Goal: Transaction & Acquisition: Purchase product/service

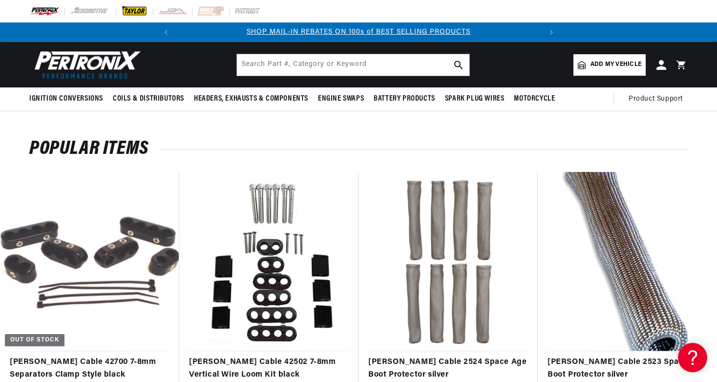
click at [133, 11] on img at bounding box center [134, 11] width 27 height 11
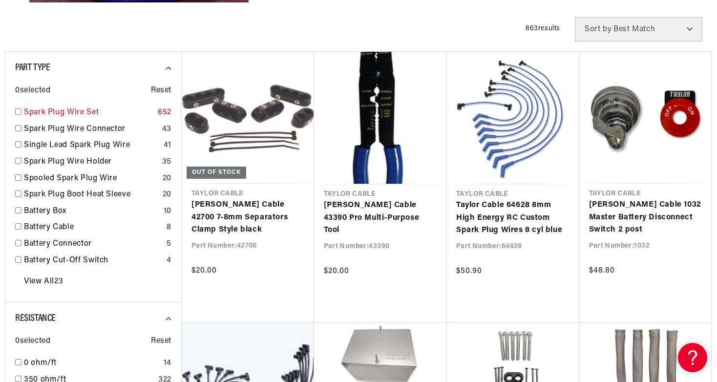
click at [18, 115] on input "checkbox" at bounding box center [18, 111] width 6 height 6
checkbox input "true"
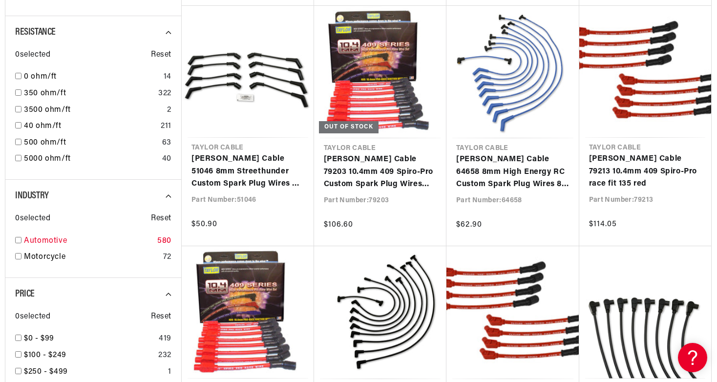
scroll to position [0, 365]
click at [24, 235] on link "Automotive" at bounding box center [88, 241] width 129 height 13
checkbox input "true"
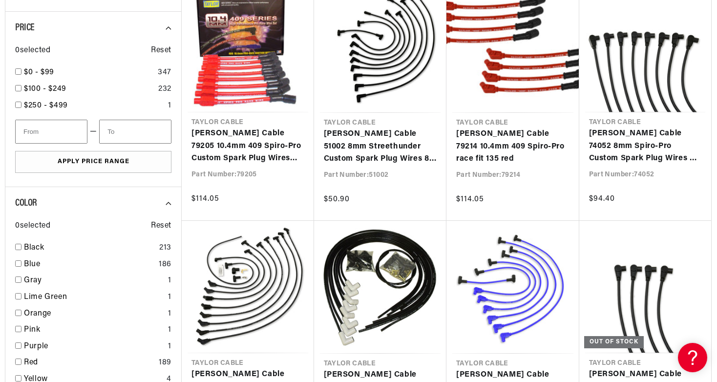
scroll to position [891, 0]
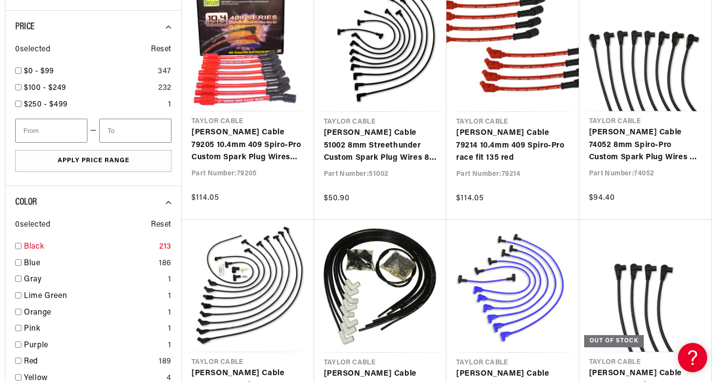
click at [20, 243] on input "checkbox" at bounding box center [18, 246] width 6 height 6
checkbox input "true"
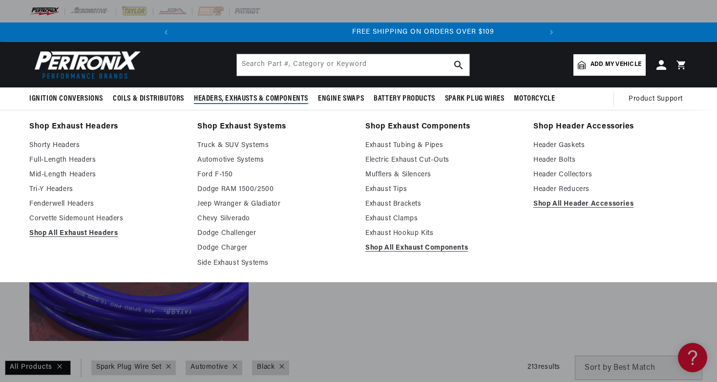
scroll to position [0, 365]
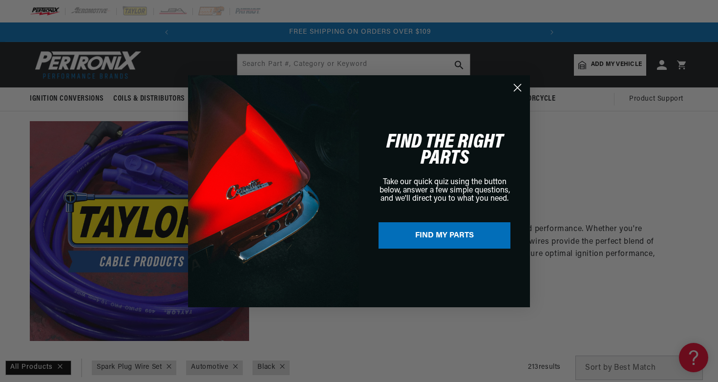
click at [133, 11] on div "Close dialog FIND THE RIGHT PARTS Take our quick quiz using the button below, a…" at bounding box center [359, 191] width 718 height 382
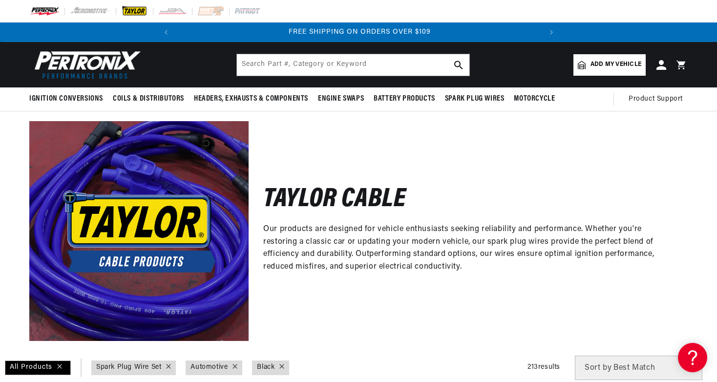
click at [133, 11] on img at bounding box center [134, 11] width 27 height 11
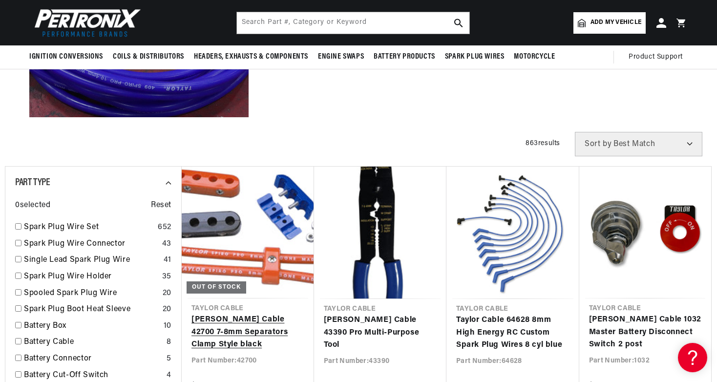
scroll to position [224, 0]
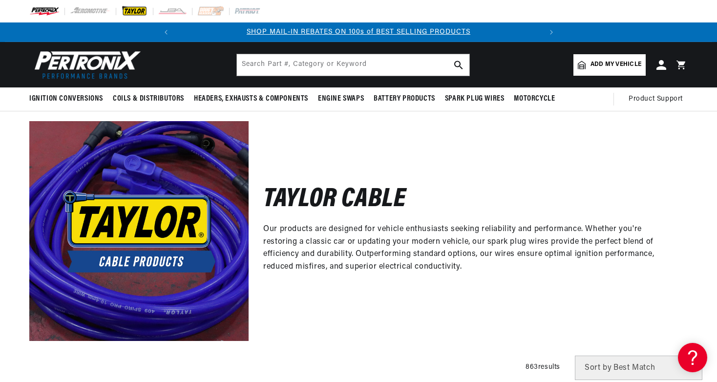
click at [139, 9] on img at bounding box center [134, 11] width 27 height 11
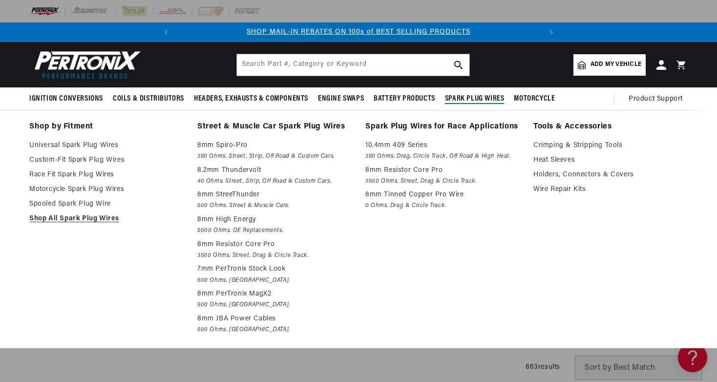
click at [463, 104] on summary "Spark Plug Wires" at bounding box center [474, 98] width 69 height 23
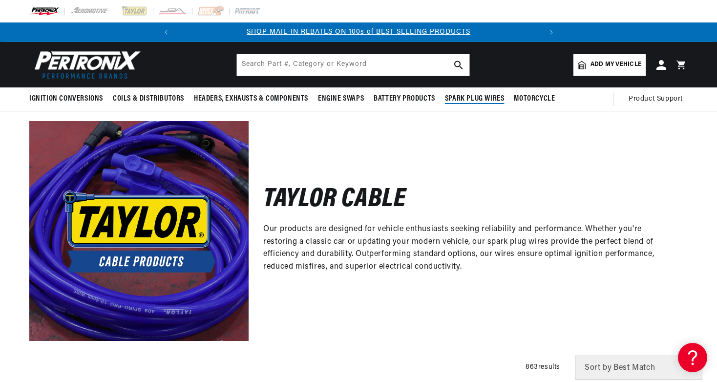
click at [464, 95] on span "Spark Plug Wires" at bounding box center [475, 99] width 60 height 10
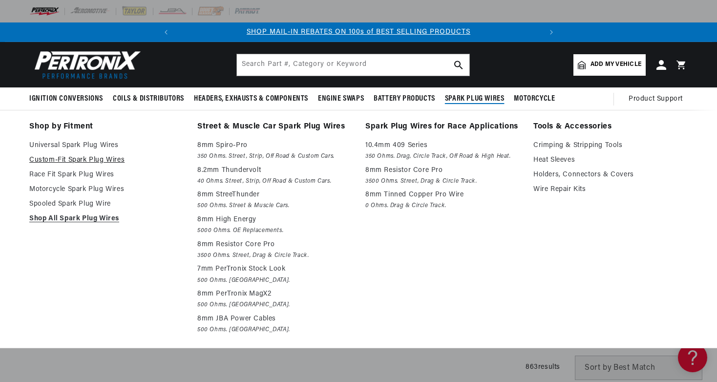
click at [72, 157] on link "Custom-Fit Spark Plug Wires" at bounding box center [106, 160] width 154 height 12
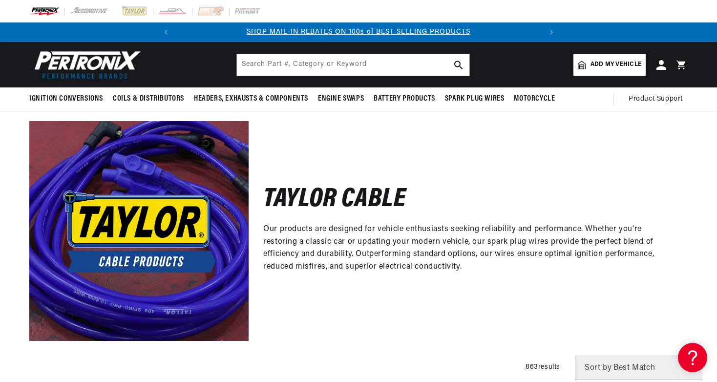
click at [157, 266] on img at bounding box center [138, 230] width 219 height 219
click at [303, 198] on h2 "Taylor Cable" at bounding box center [334, 199] width 143 height 23
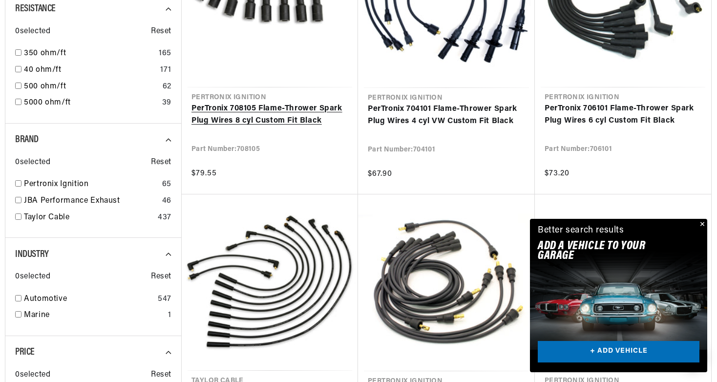
scroll to position [385, 0]
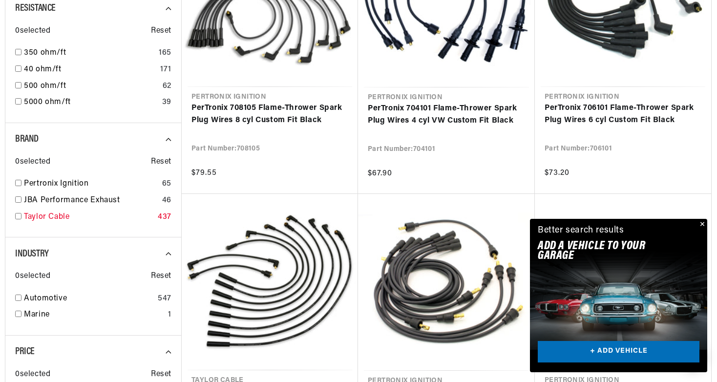
click at [21, 213] on input "checkbox" at bounding box center [18, 216] width 6 height 6
checkbox input "true"
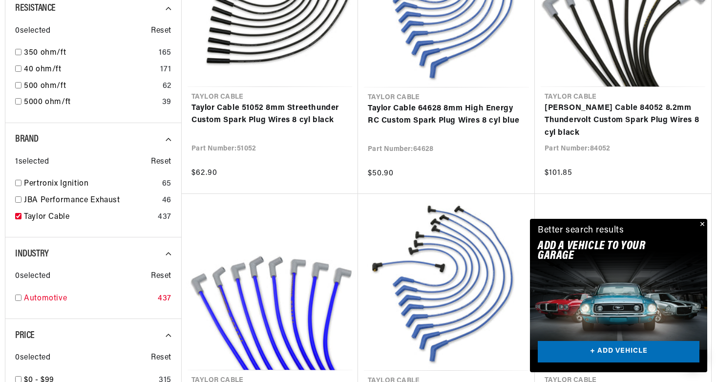
scroll to position [0, 365]
click at [704, 224] on button "Close" at bounding box center [701, 225] width 12 height 12
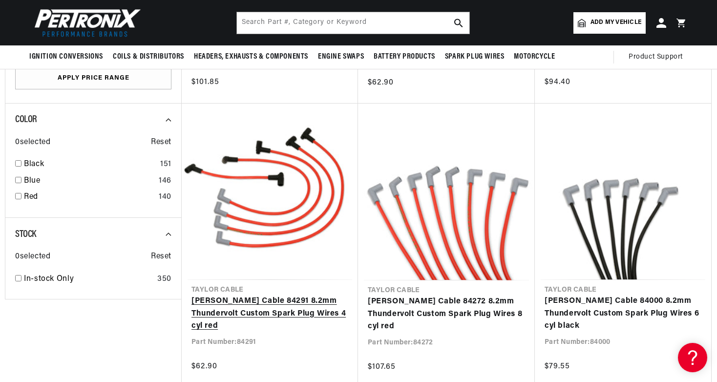
scroll to position [0, 0]
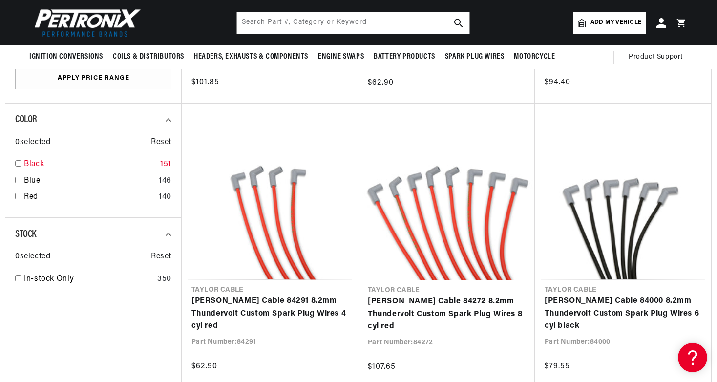
click at [18, 160] on input "checkbox" at bounding box center [18, 163] width 6 height 6
checkbox input "true"
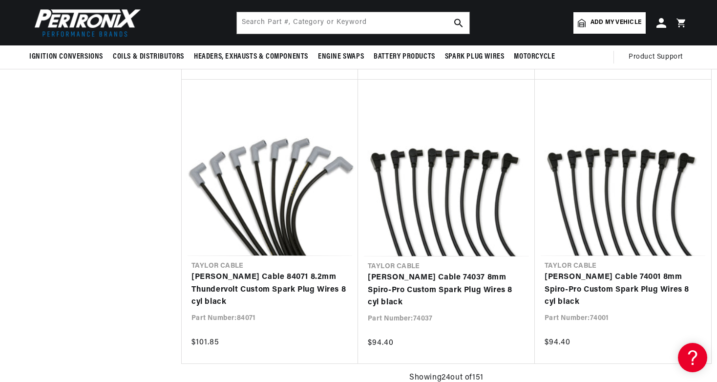
scroll to position [2205, 0]
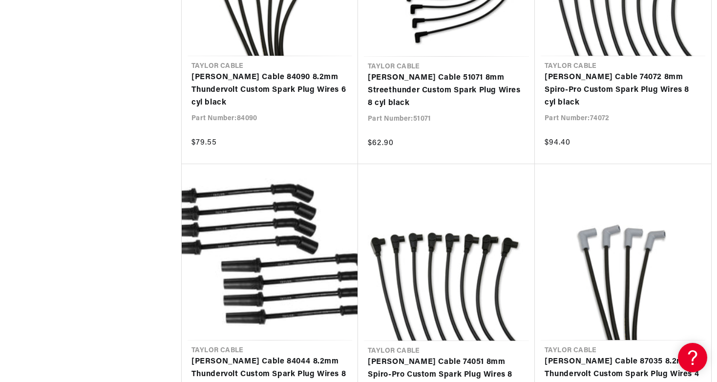
scroll to position [3256, 0]
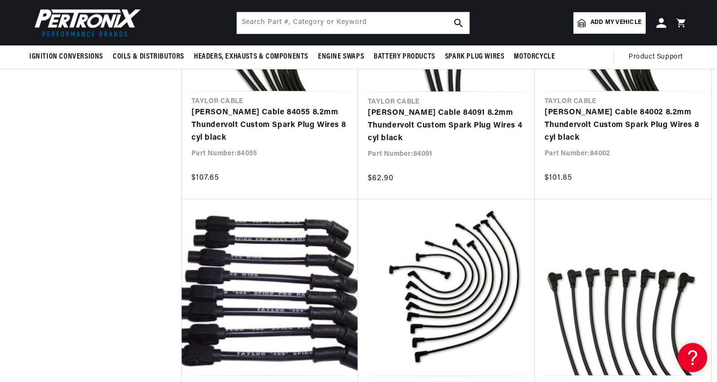
click at [605, 22] on span "Add my vehicle" at bounding box center [615, 22] width 51 height 9
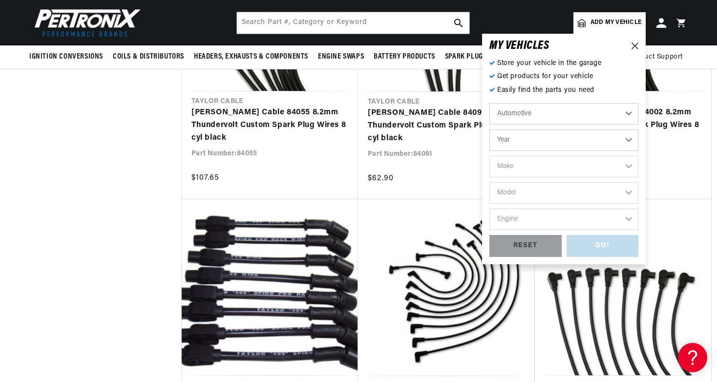
select select "2013"
select select "Chevrolet"
select select "Camaro"
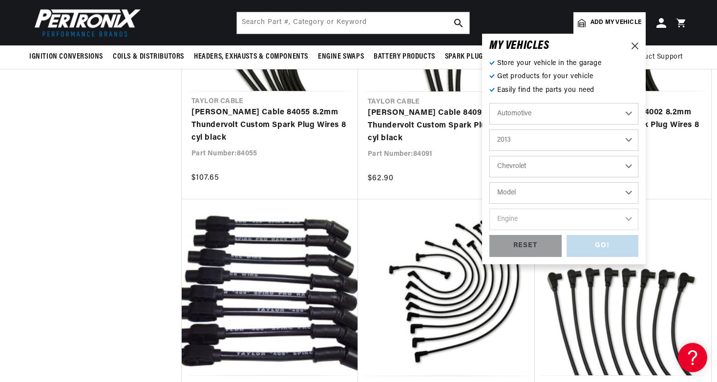
select select "Camaro"
select select "6.2L"
click at [612, 242] on div "GO!" at bounding box center [602, 246] width 72 height 22
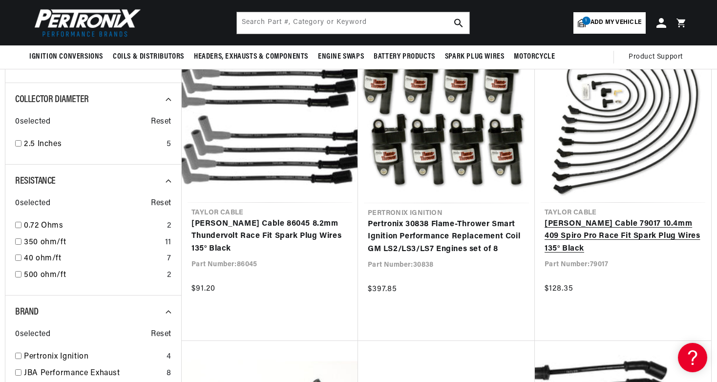
scroll to position [0, 365]
click at [598, 231] on link "[PERSON_NAME] Cable 79017 10.4mm 409 Spiro Pro Race Fit Spark Plug Wires 135° B…" at bounding box center [622, 237] width 157 height 38
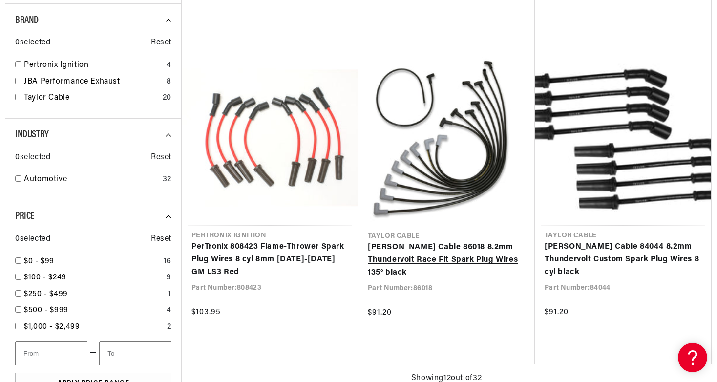
scroll to position [0, 29]
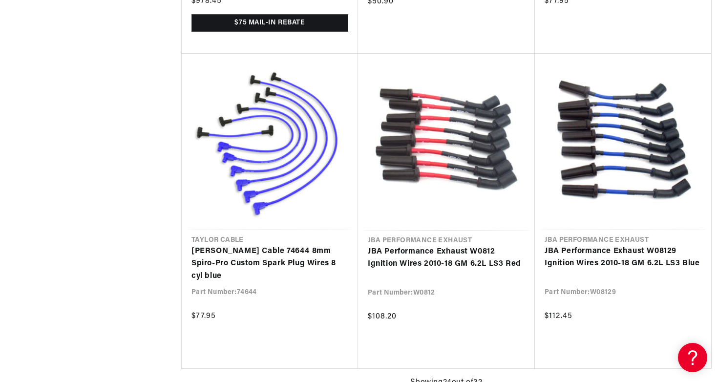
scroll to position [2335, 0]
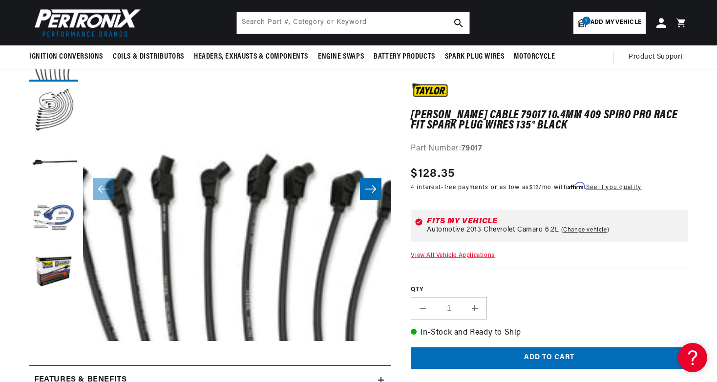
scroll to position [27, 0]
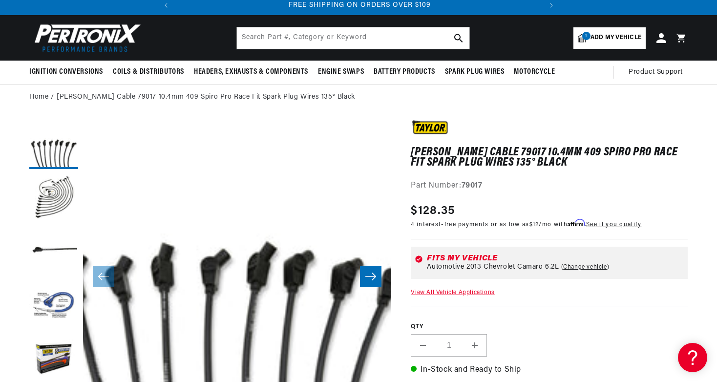
click at [372, 277] on icon "Slide right" at bounding box center [371, 276] width 12 height 10
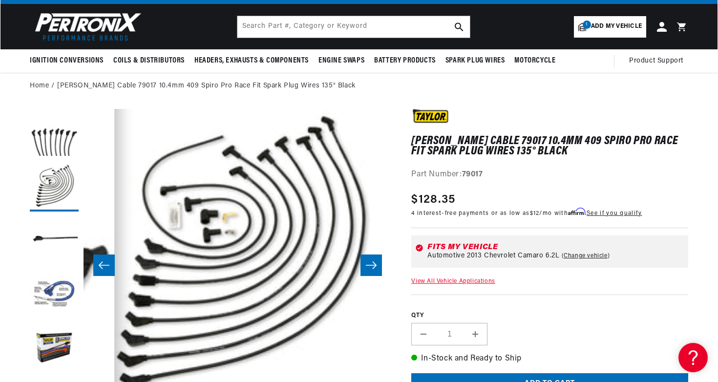
scroll to position [38, 0]
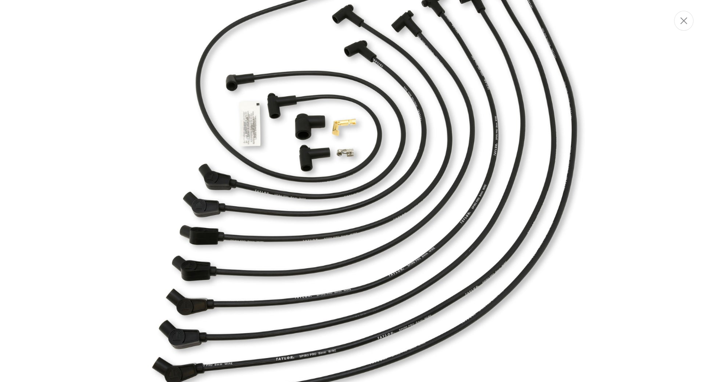
scroll to position [0, 365]
